Goal: Transaction & Acquisition: Purchase product/service

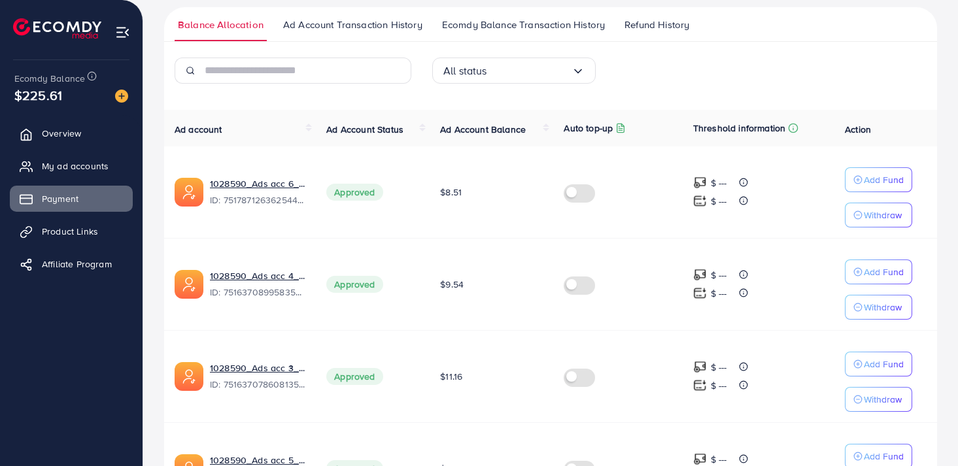
scroll to position [201, 0]
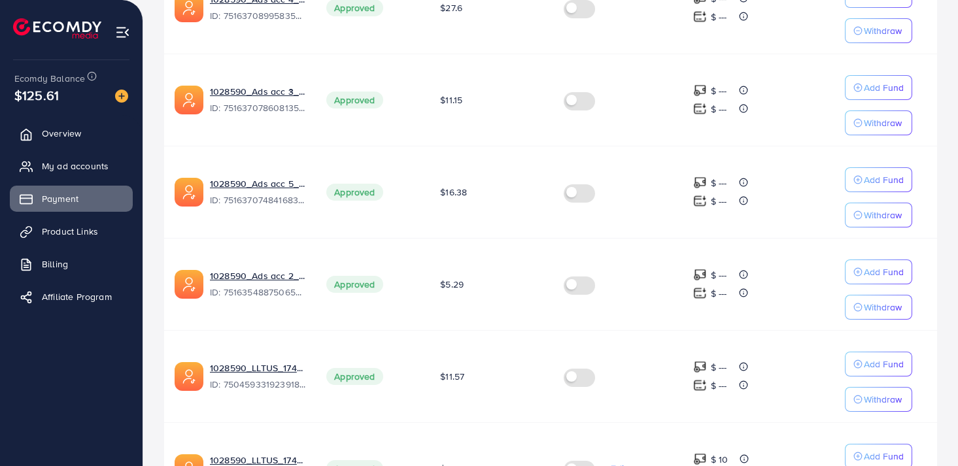
scroll to position [458, 0]
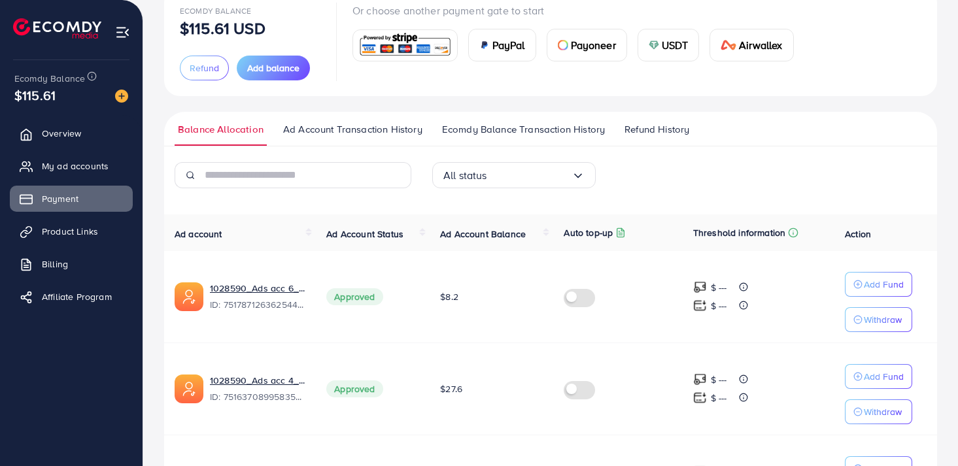
scroll to position [177, 0]
